Goal: Transaction & Acquisition: Purchase product/service

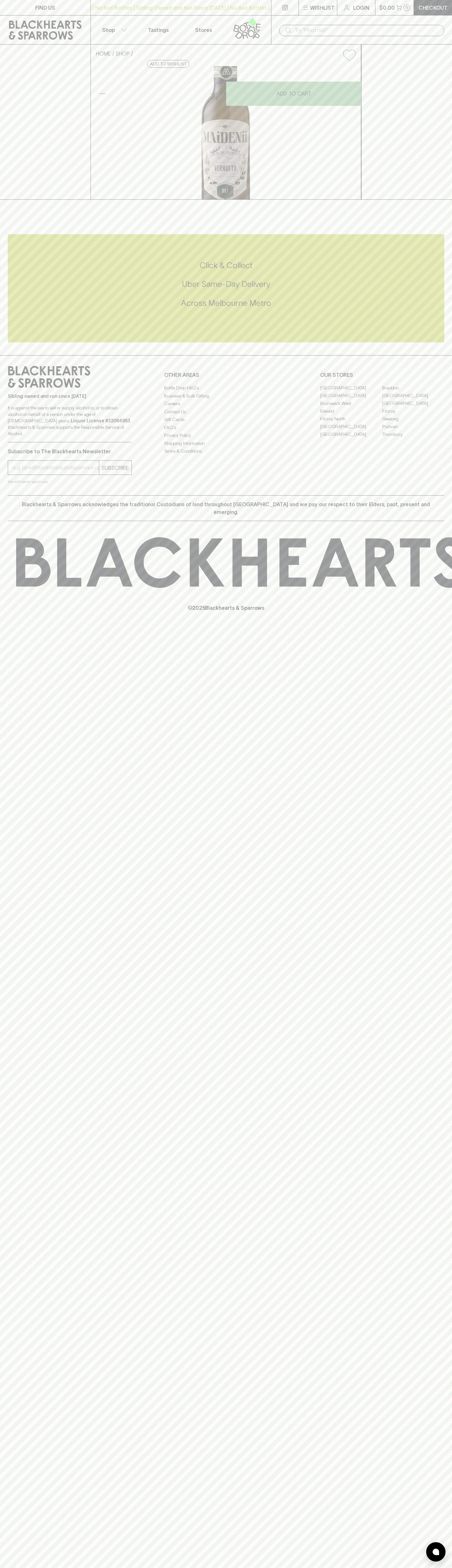
click at [423, 15] on link "Checkout" at bounding box center [433, 7] width 38 height 15
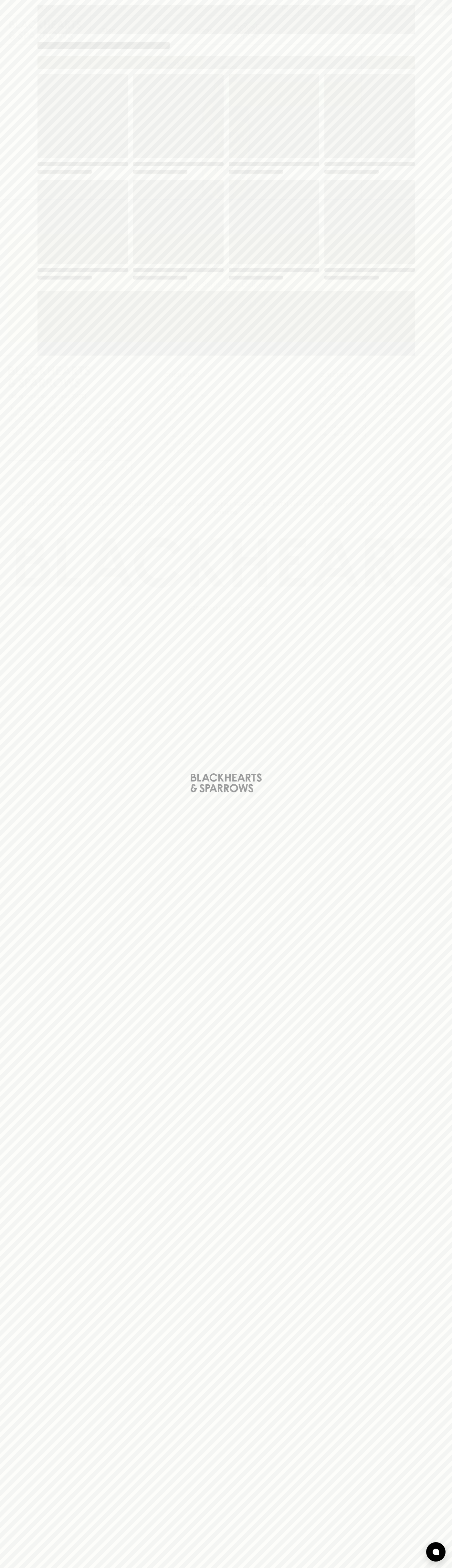
click at [442, 601] on div "Loading" at bounding box center [226, 784] width 452 height 1568
click at [295, 1567] on html "FIND US | No Bad Bottles | Sibling Owned and Run Since [DATE] | No Bad Bottles …" at bounding box center [226, 784] width 452 height 1568
click at [10, 998] on div "Loading" at bounding box center [226, 784] width 452 height 1568
